Goal: Browse casually: Explore the website without a specific task or goal

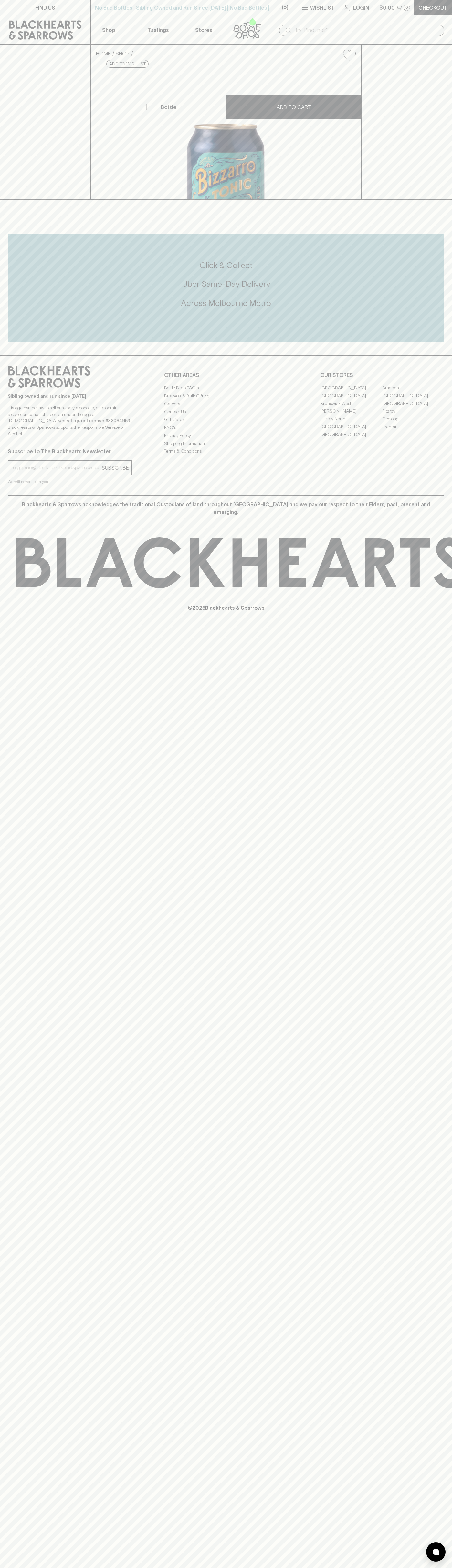
click at [10, 30] on icon at bounding box center [45, 30] width 81 height 19
click at [426, 1567] on html "FIND US | No Bad Bottles | Sibling Owned and Run Since [DATE] | No Bad Bottles …" at bounding box center [226, 784] width 452 height 1568
click at [258, 1567] on html "FIND US | No Bad Bottles | Sibling Owned and Run Since [DATE] | No Bad Bottles …" at bounding box center [226, 784] width 452 height 1568
